Goal: Information Seeking & Learning: Learn about a topic

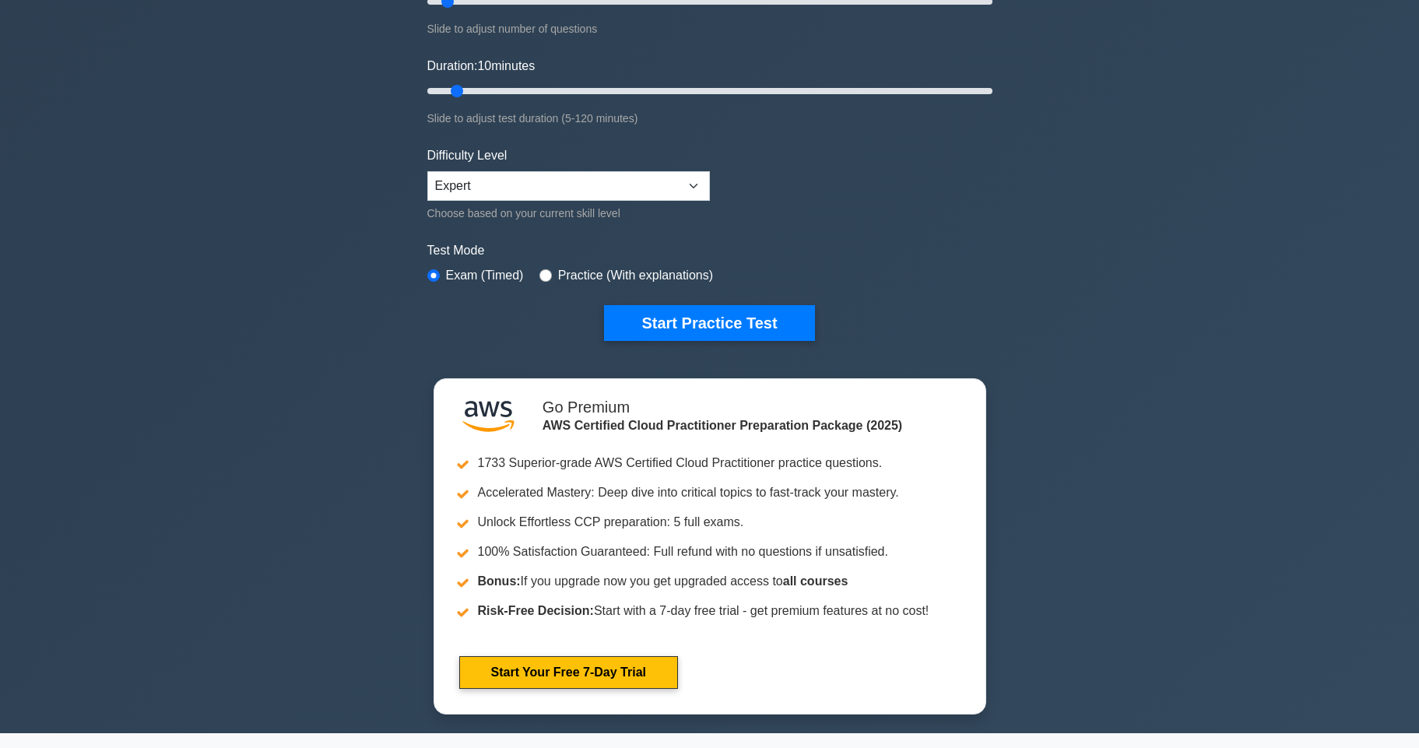
scroll to position [248, 0]
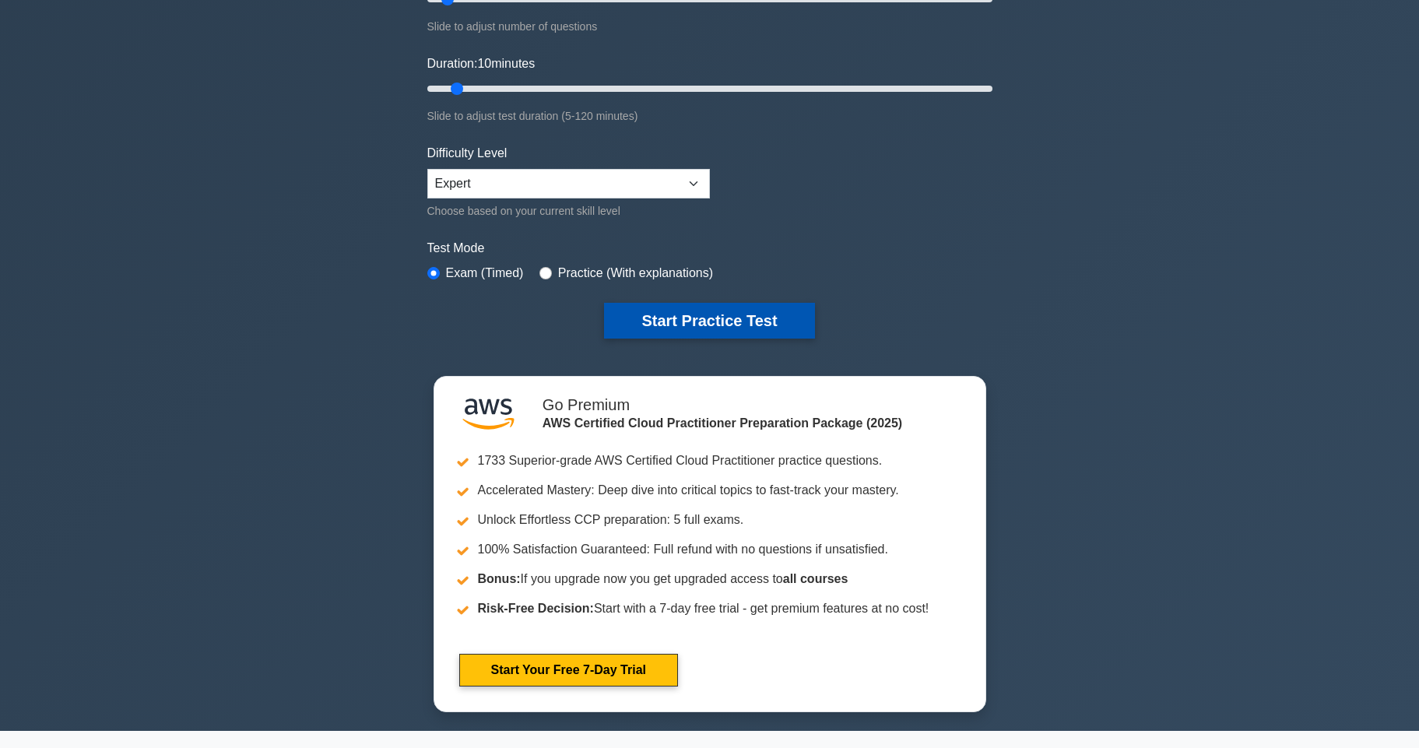
click at [706, 332] on button "Start Practice Test" at bounding box center [709, 321] width 210 height 36
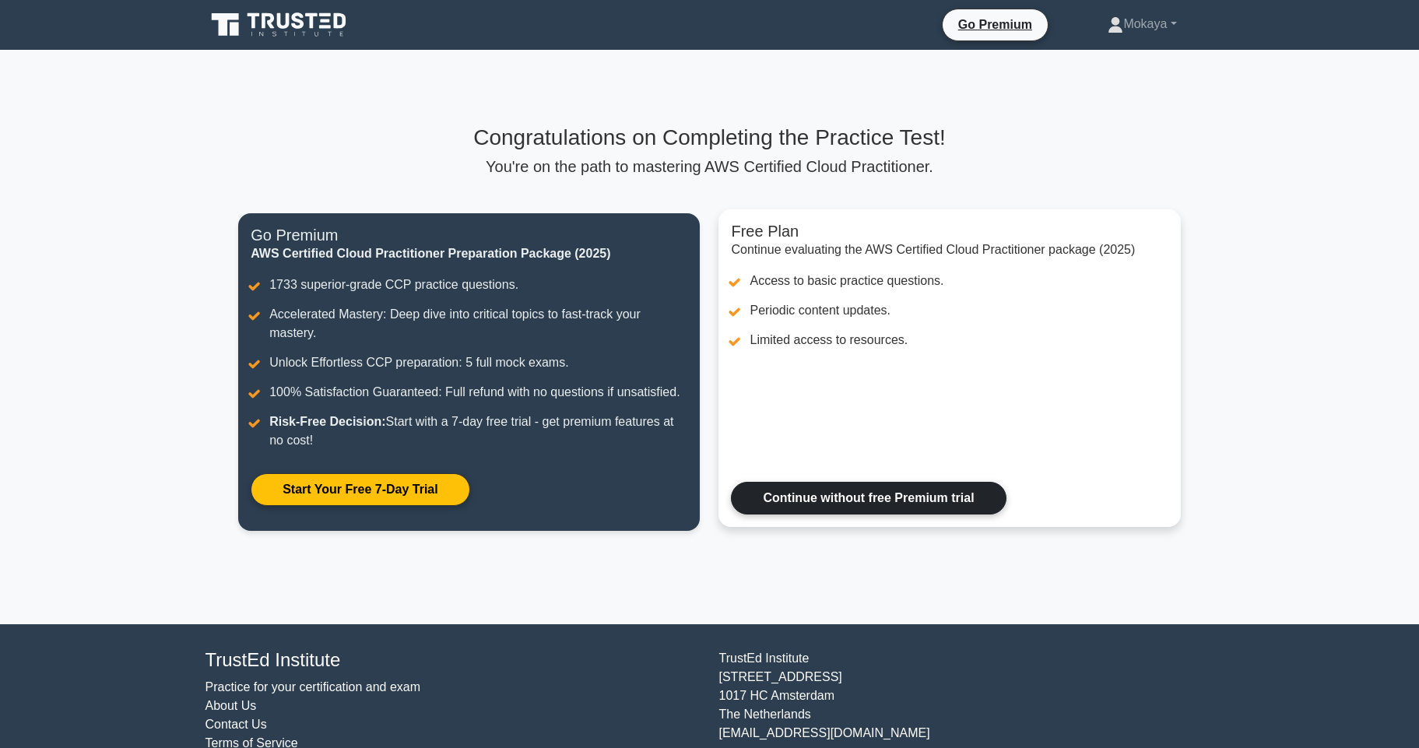
click at [833, 500] on link "Continue without free Premium trial" at bounding box center [868, 498] width 275 height 33
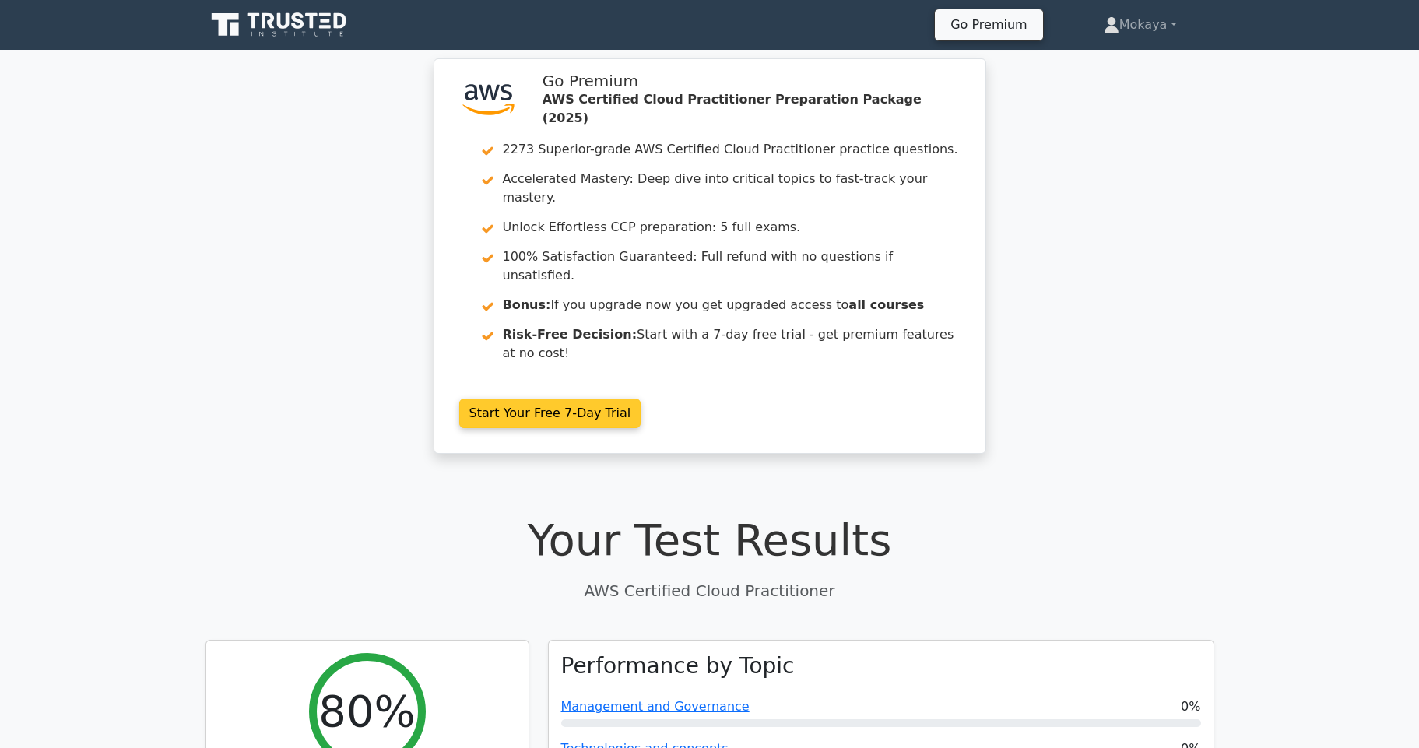
click at [530, 398] on link "Start Your Free 7-Day Trial" at bounding box center [550, 413] width 182 height 30
